Goal: Check status: Check status

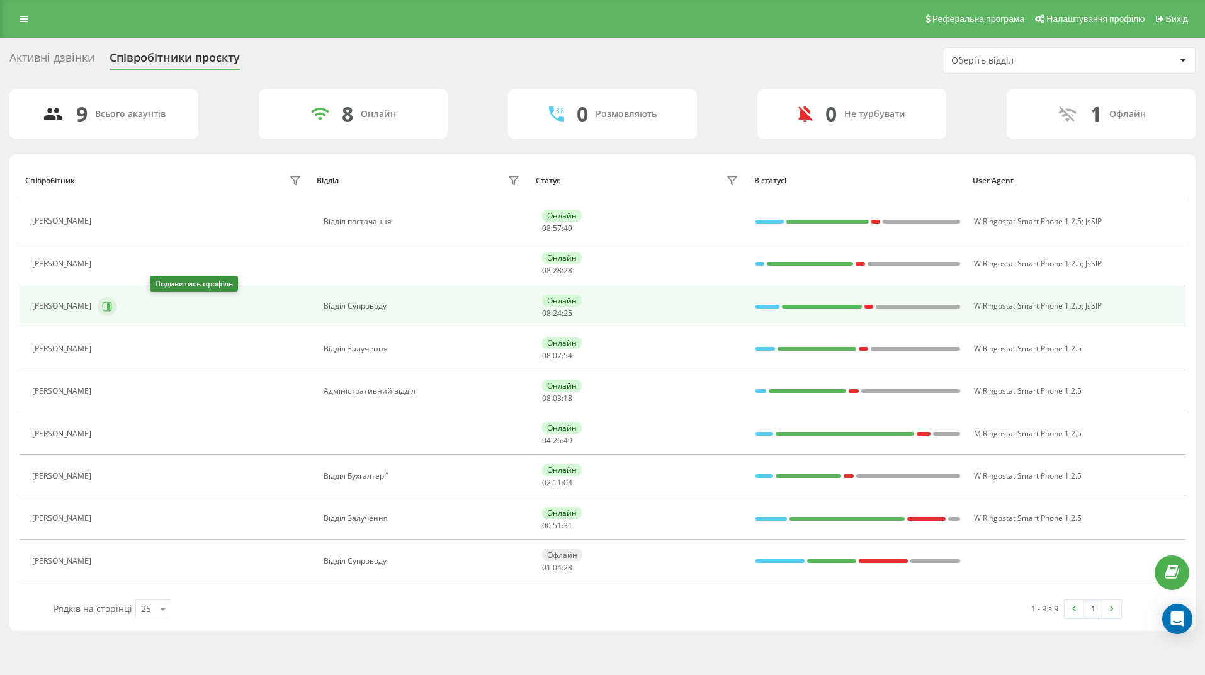
click at [112, 305] on icon at bounding box center [107, 306] width 10 height 10
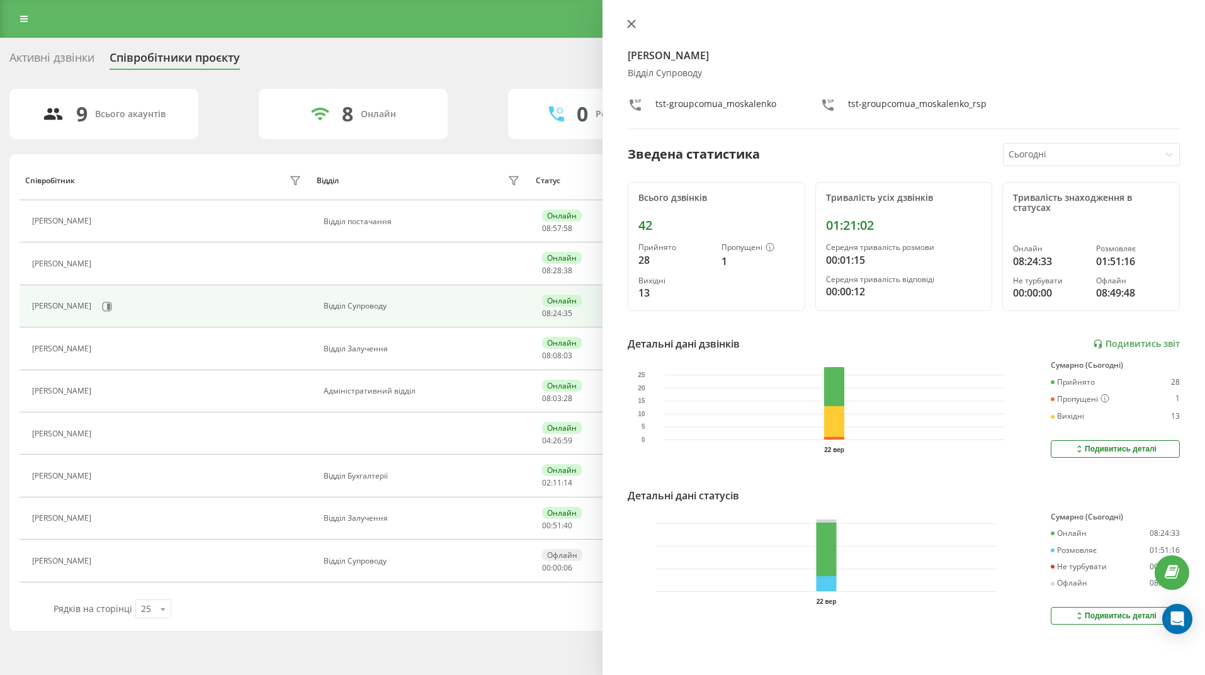
click at [630, 21] on icon at bounding box center [631, 24] width 9 height 9
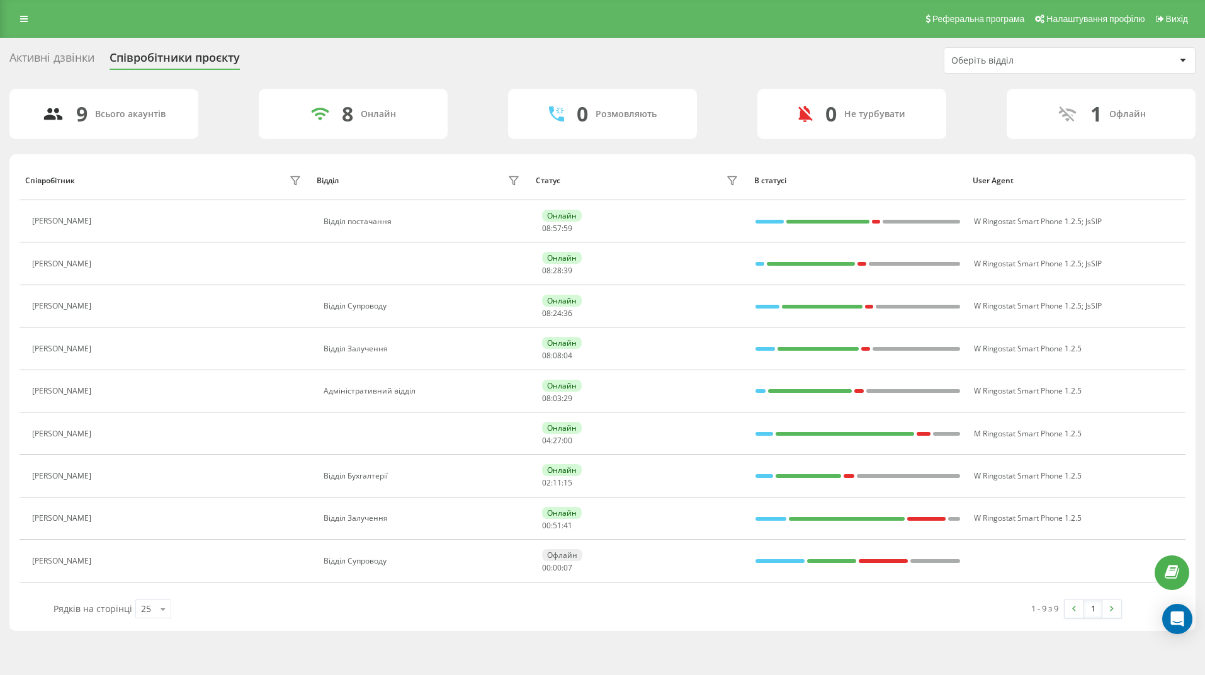
click at [631, 26] on div "Реферальна програма Налаштування профілю Вихід" at bounding box center [602, 19] width 1205 height 38
